Goal: Navigation & Orientation: Understand site structure

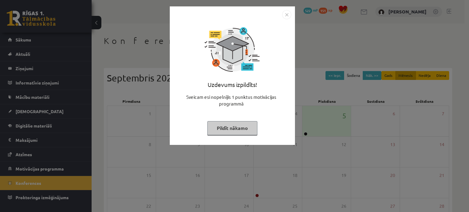
click at [225, 132] on button "Pildīt nākamo" at bounding box center [232, 128] width 50 height 14
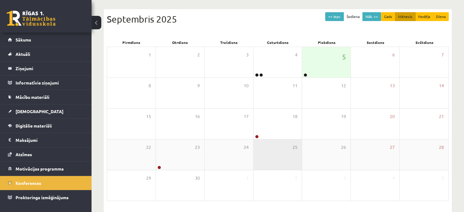
scroll to position [61, 0]
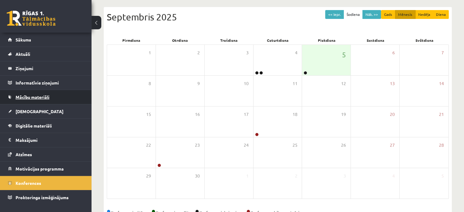
click at [32, 99] on span "Mācību materiāli" at bounding box center [33, 96] width 34 height 5
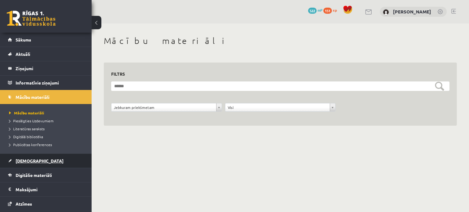
click at [27, 157] on link "[DEMOGRAPHIC_DATA]" at bounding box center [46, 161] width 76 height 14
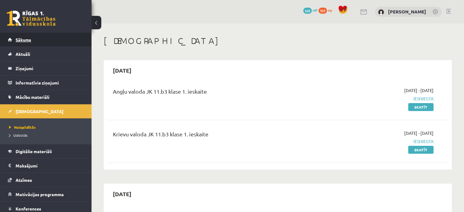
click at [13, 41] on link "Sākums" at bounding box center [46, 40] width 76 height 14
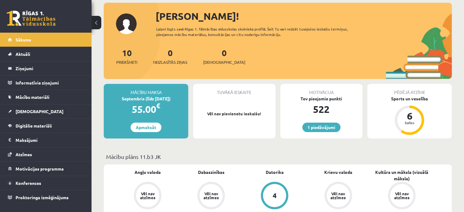
scroll to position [61, 0]
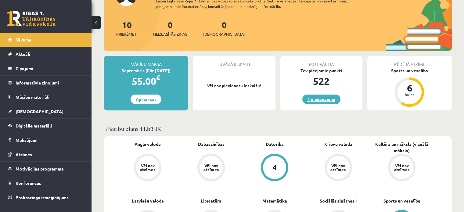
click at [311, 100] on link "1 piedāvājumi" at bounding box center [322, 99] width 38 height 9
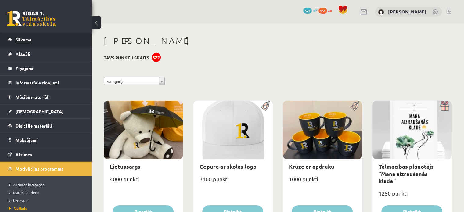
click at [32, 41] on link "Sākums" at bounding box center [46, 40] width 76 height 14
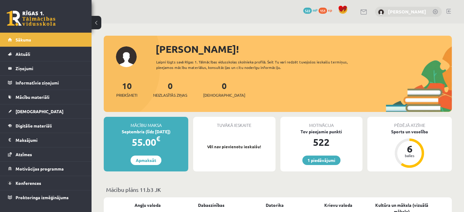
click at [392, 12] on link "[PERSON_NAME]" at bounding box center [407, 12] width 38 height 6
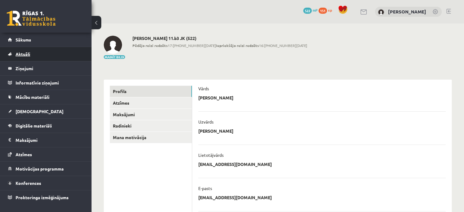
click at [24, 57] on link "Aktuāli" at bounding box center [46, 54] width 76 height 14
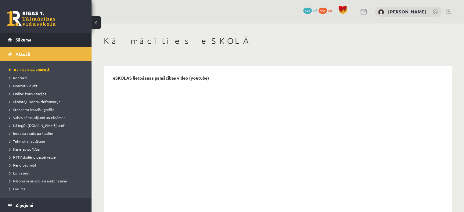
click at [24, 43] on link "Sākums" at bounding box center [46, 40] width 76 height 14
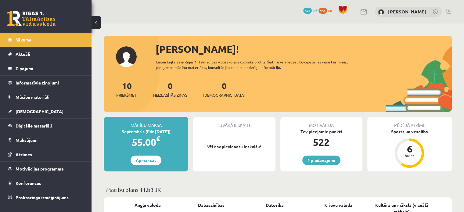
click at [38, 18] on link at bounding box center [31, 18] width 49 height 15
click at [125, 56] on div "Sveiks, Sergejs! Laipni lūgts savā Rīgas 1. Tālmācības vidusskolas skolnieka pr…" at bounding box center [278, 77] width 348 height 70
click at [437, 11] on link at bounding box center [436, 12] width 6 height 6
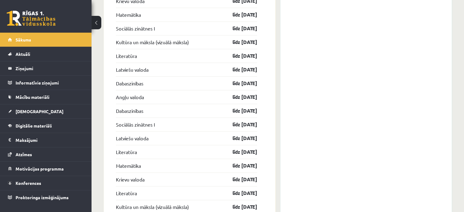
scroll to position [672, 0]
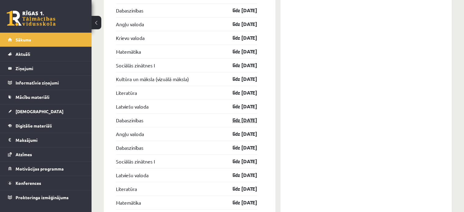
click at [241, 120] on link "līdz [DATE]" at bounding box center [239, 120] width 35 height 7
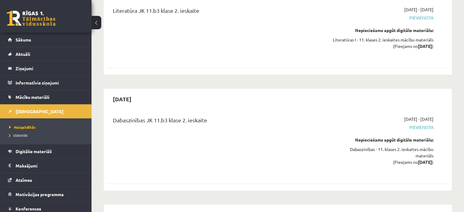
scroll to position [2107, 0]
click at [31, 176] on link "Atzīmes" at bounding box center [46, 180] width 76 height 14
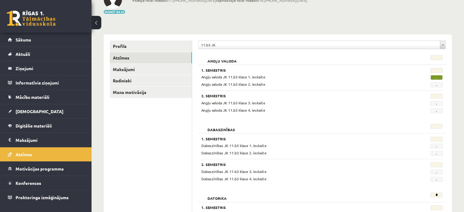
scroll to position [39, 0]
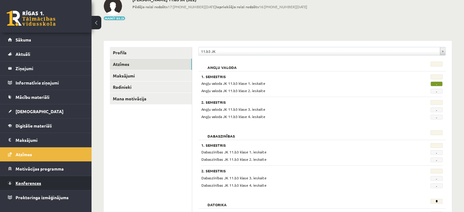
click at [78, 179] on link "Konferences" at bounding box center [46, 183] width 76 height 14
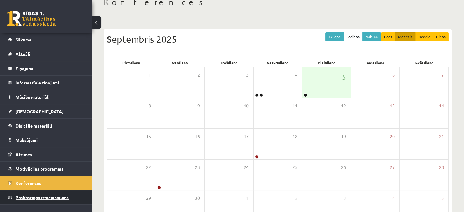
click at [63, 200] on link "Proktoringa izmēģinājums" at bounding box center [46, 198] width 76 height 14
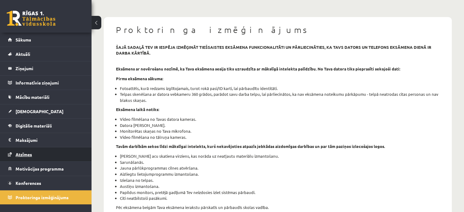
click at [55, 156] on link "Atzīmes" at bounding box center [46, 154] width 76 height 14
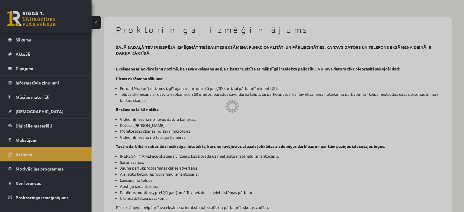
click at [61, 161] on div at bounding box center [232, 106] width 464 height 212
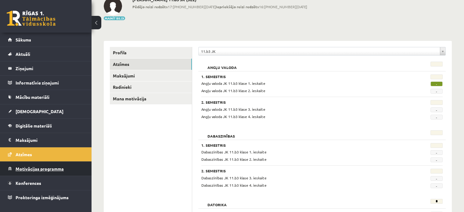
click at [64, 164] on link "Motivācijas programma" at bounding box center [46, 169] width 76 height 14
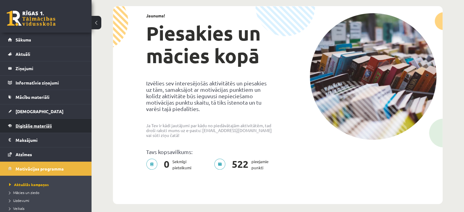
click at [65, 130] on link "Digitālie materiāli" at bounding box center [46, 126] width 76 height 14
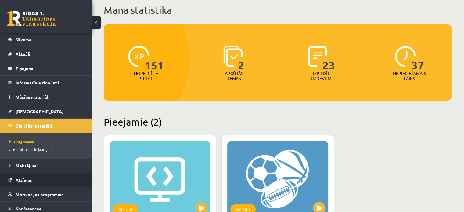
click at [61, 179] on link "Atzīmes" at bounding box center [46, 180] width 76 height 14
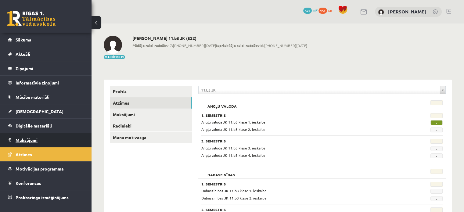
click at [62, 142] on legend "Maksājumi 0" at bounding box center [50, 140] width 68 height 14
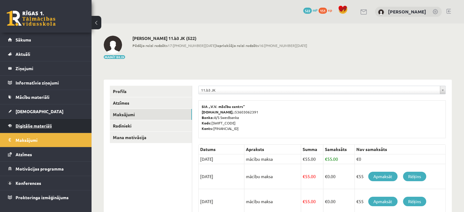
click at [55, 132] on link "Digitālie materiāli" at bounding box center [46, 126] width 76 height 14
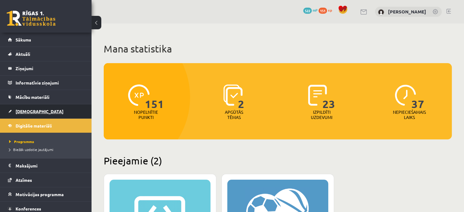
click at [52, 114] on link "[DEMOGRAPHIC_DATA]" at bounding box center [46, 111] width 76 height 14
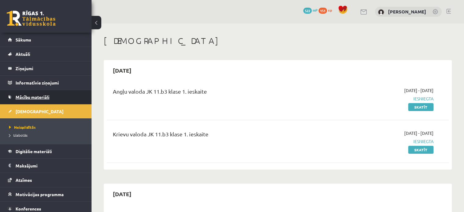
click at [51, 90] on link "Mācību materiāli" at bounding box center [46, 97] width 76 height 14
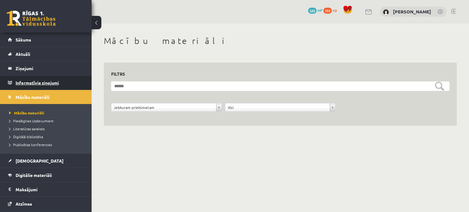
click at [51, 88] on legend "Informatīvie ziņojumi 0" at bounding box center [50, 83] width 68 height 14
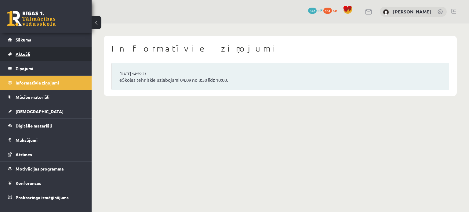
click at [33, 57] on link "Aktuāli" at bounding box center [46, 54] width 76 height 14
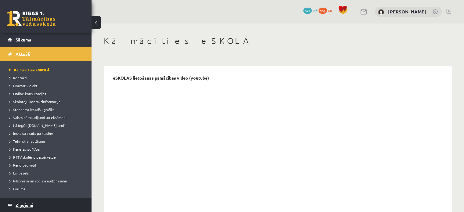
click at [38, 204] on legend "Ziņojumi 0" at bounding box center [50, 205] width 68 height 14
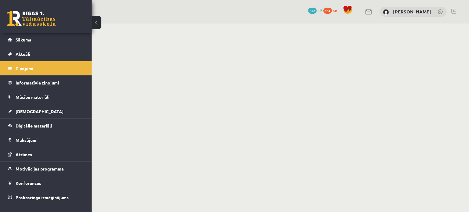
click at [41, 30] on div "0 Dāvanas 522 mP 151 xp" at bounding box center [46, 16] width 92 height 33
click at [42, 34] on link "Sākums" at bounding box center [46, 40] width 76 height 14
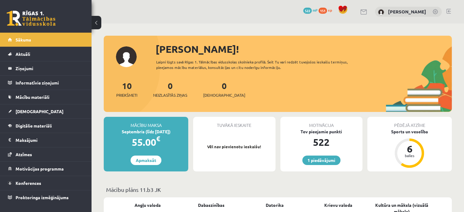
click at [99, 19] on button at bounding box center [97, 22] width 10 height 13
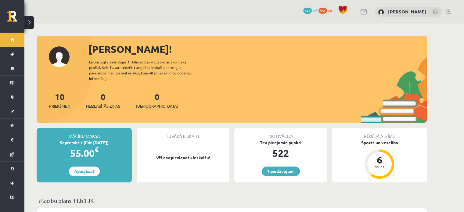
click at [26, 22] on button at bounding box center [29, 22] width 10 height 13
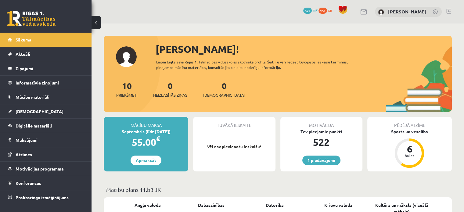
click at [93, 25] on button at bounding box center [97, 22] width 10 height 13
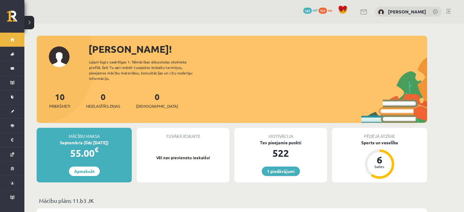
click at [29, 12] on div "1 Dāvanas 522 mP 151 xp Sergejs Pētersons" at bounding box center [244, 12] width 440 height 24
click at [29, 17] on button at bounding box center [29, 22] width 10 height 13
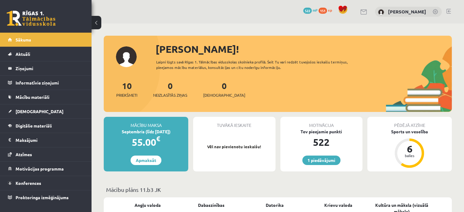
click at [95, 24] on button at bounding box center [97, 22] width 10 height 13
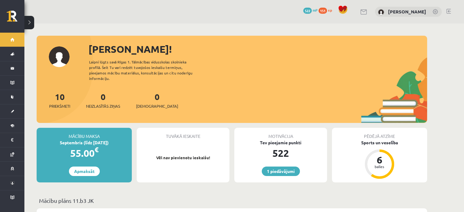
click at [29, 22] on button at bounding box center [29, 22] width 10 height 13
